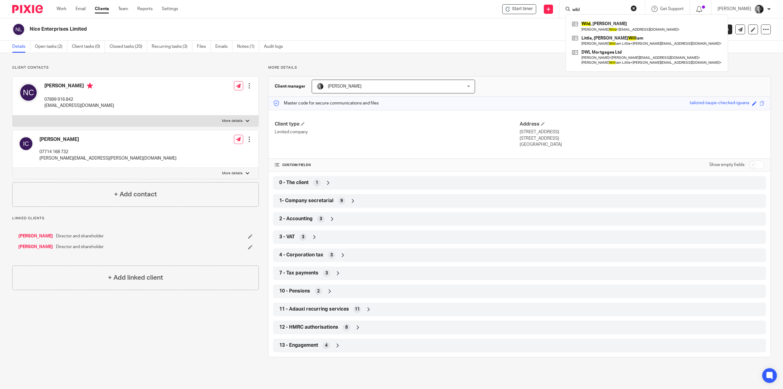
type input "wild"
click at [636, 8] on button "reset" at bounding box center [634, 8] width 6 height 6
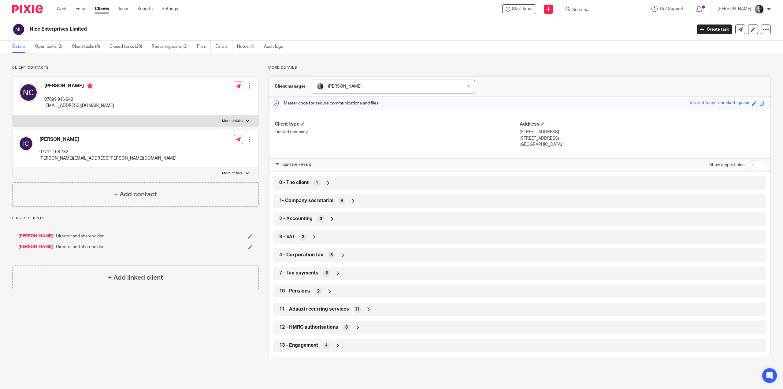
click at [105, 10] on link "Clients" at bounding box center [102, 9] width 14 height 6
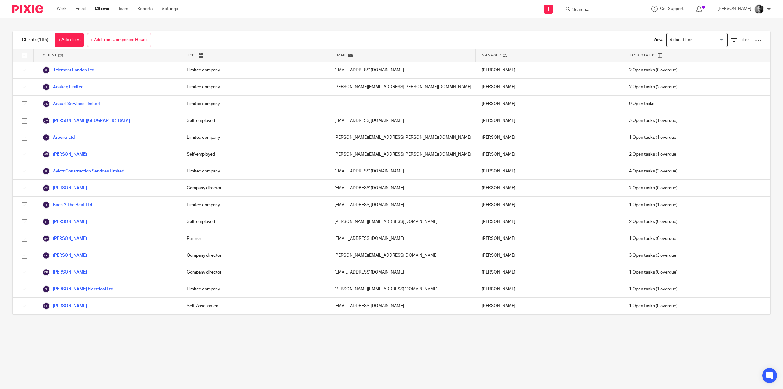
click at [755, 41] on div at bounding box center [758, 40] width 6 height 6
click at [614, 30] on div "Clients (195) + Add client + Add from Companies House View: Loading... Filter C…" at bounding box center [391, 172] width 783 height 309
click at [668, 39] on input "Search for option" at bounding box center [696, 40] width 57 height 11
click at [605, 32] on div "Clients (195) + Add client + Add from Companies House View: Loading... Filter" at bounding box center [392, 40] width 758 height 18
click at [731, 39] on icon at bounding box center [734, 40] width 6 height 6
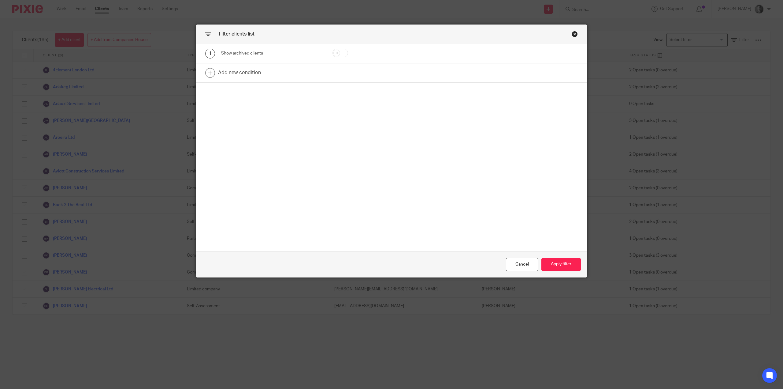
click at [344, 54] on input "checkbox" at bounding box center [341, 53] width 16 height 9
checkbox input "true"
click at [562, 263] on button "Apply filter" at bounding box center [561, 264] width 39 height 13
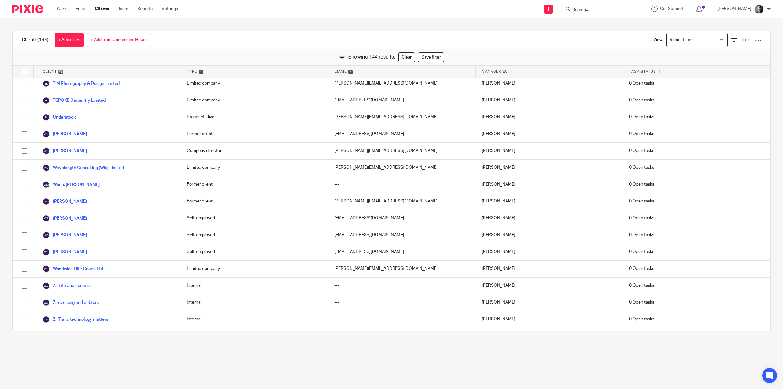
scroll to position [2185, 0]
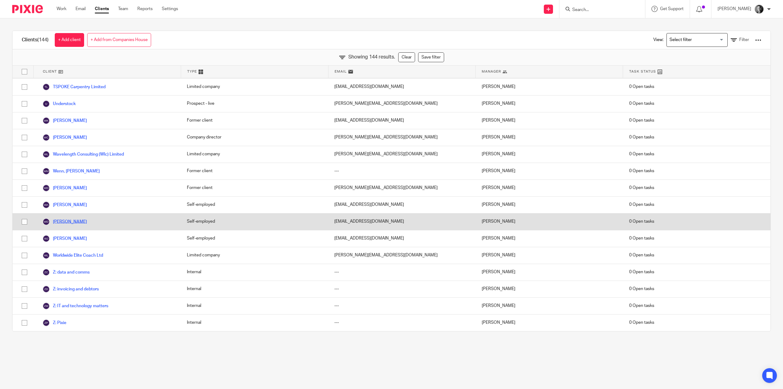
click at [73, 223] on link "[PERSON_NAME]" at bounding box center [65, 221] width 44 height 7
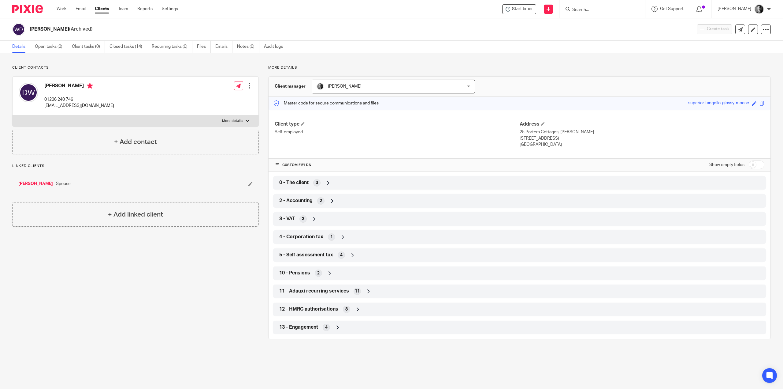
click at [325, 184] on icon at bounding box center [328, 183] width 6 height 6
